Goal: Task Accomplishment & Management: Use online tool/utility

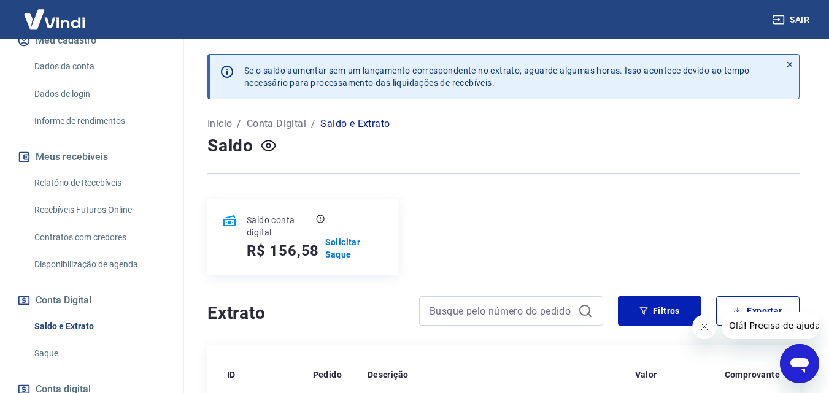
scroll to position [184, 0]
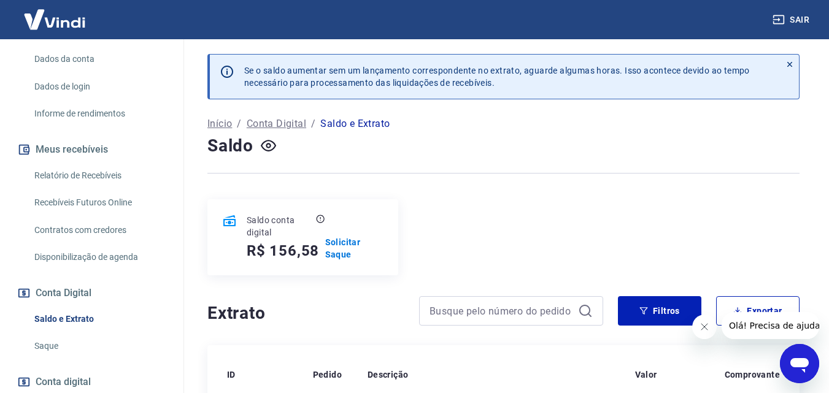
click at [98, 204] on link "Recebíveis Futuros Online" at bounding box center [98, 202] width 139 height 25
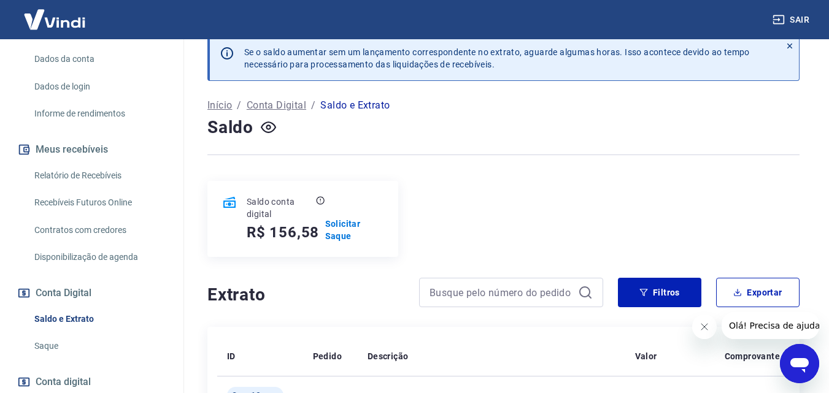
scroll to position [0, 0]
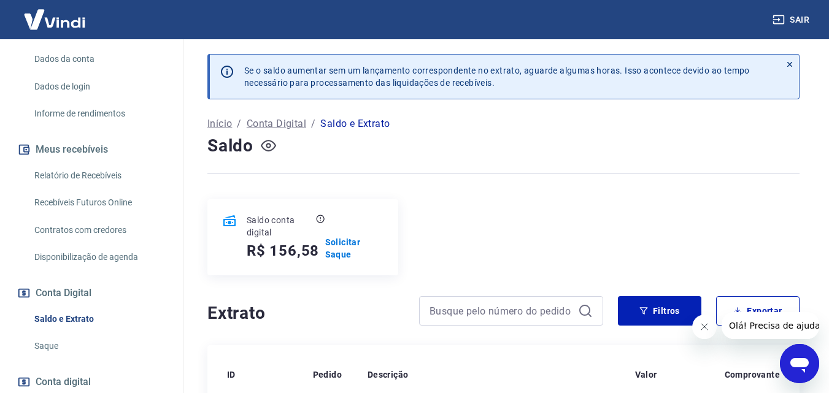
click at [272, 152] on icon "button" at bounding box center [268, 145] width 15 height 15
click at [271, 150] on icon "button" at bounding box center [268, 146] width 15 height 12
